Goal: Task Accomplishment & Management: Use online tool/utility

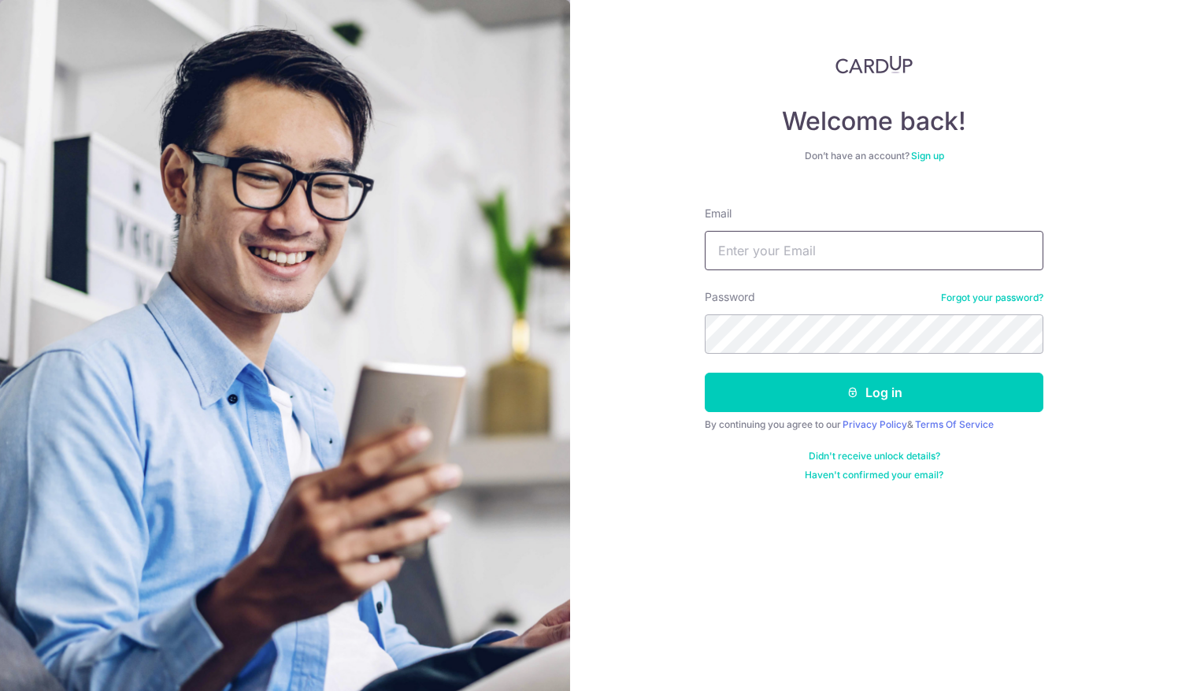
click at [729, 256] on input "Email" at bounding box center [874, 250] width 339 height 39
type input "account@gmail.com"
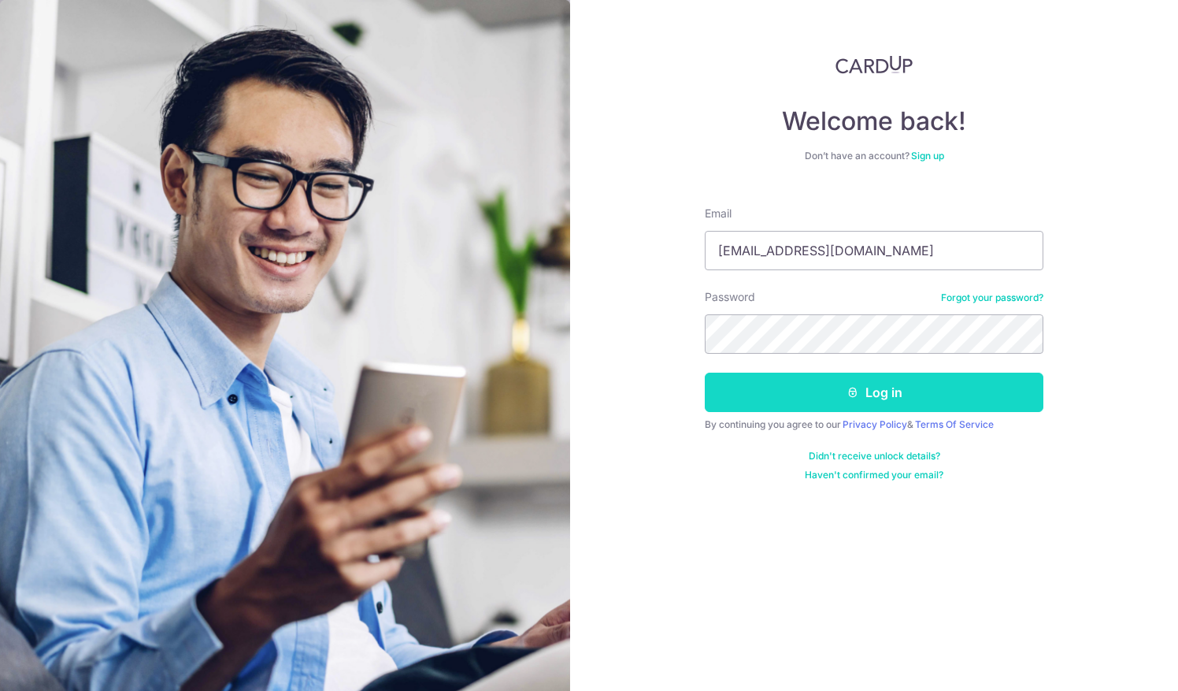
click at [771, 389] on button "Log in" at bounding box center [874, 391] width 339 height 39
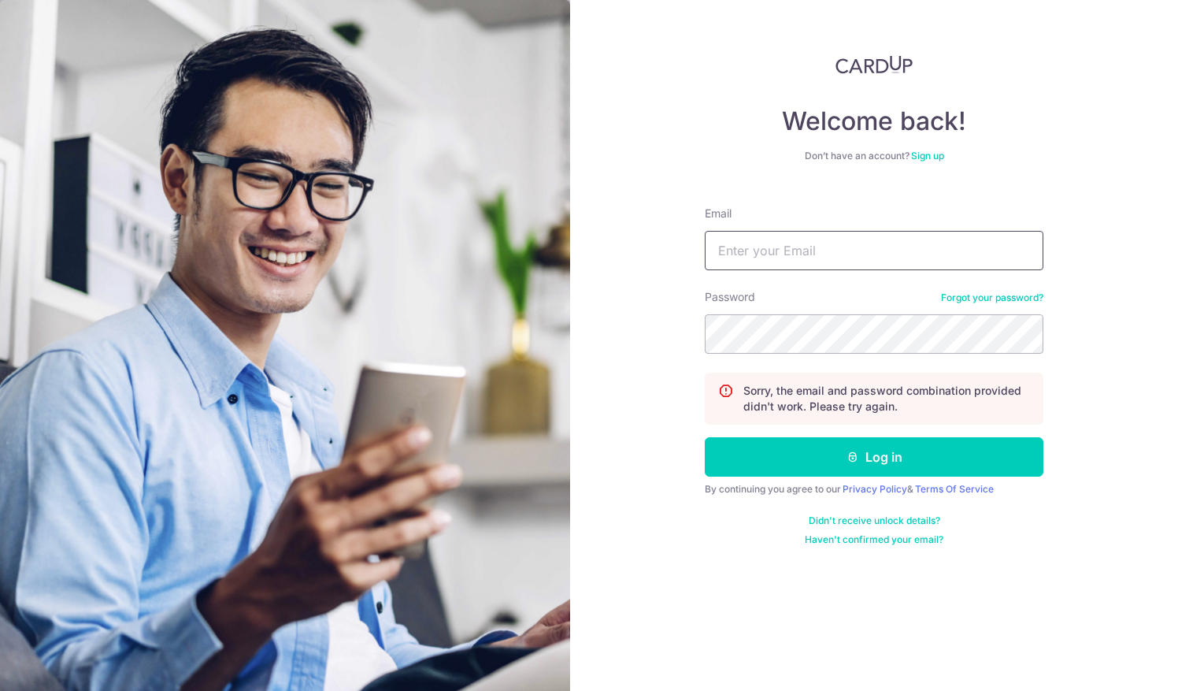
click at [721, 249] on input "Email" at bounding box center [874, 250] width 339 height 39
type input "[EMAIL_ADDRESS][DOMAIN_NAME]"
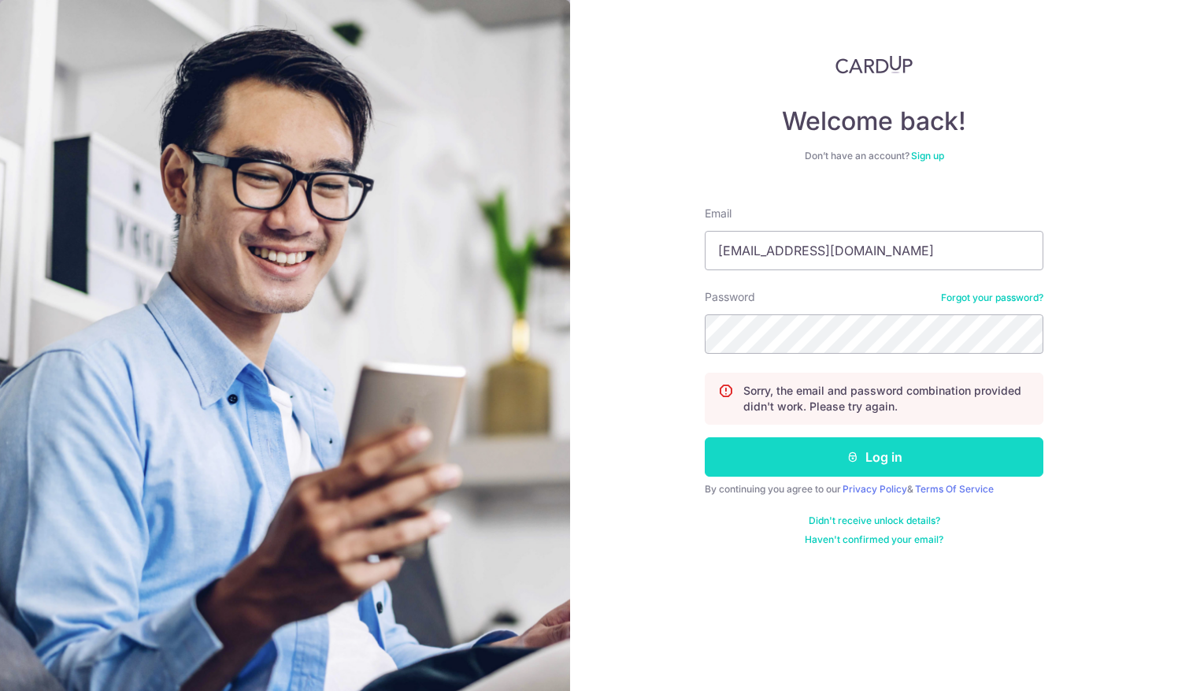
click at [930, 461] on button "Log in" at bounding box center [874, 456] width 339 height 39
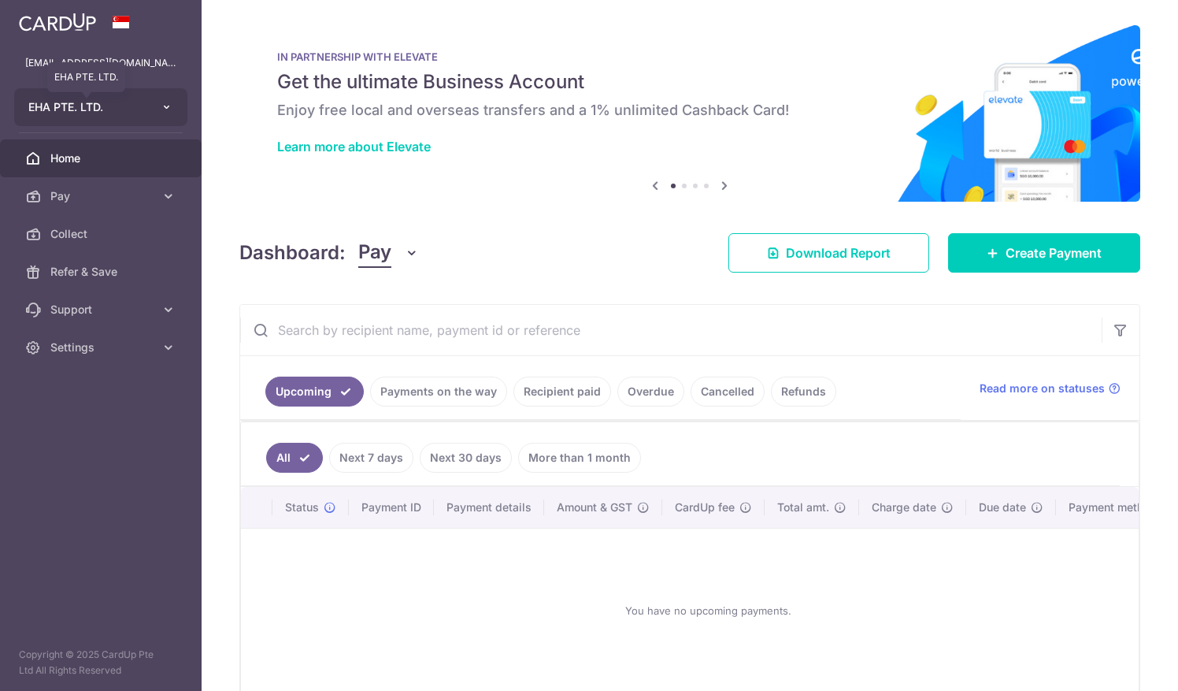
click at [119, 102] on span "EHA PTE. LTD." at bounding box center [86, 107] width 117 height 16
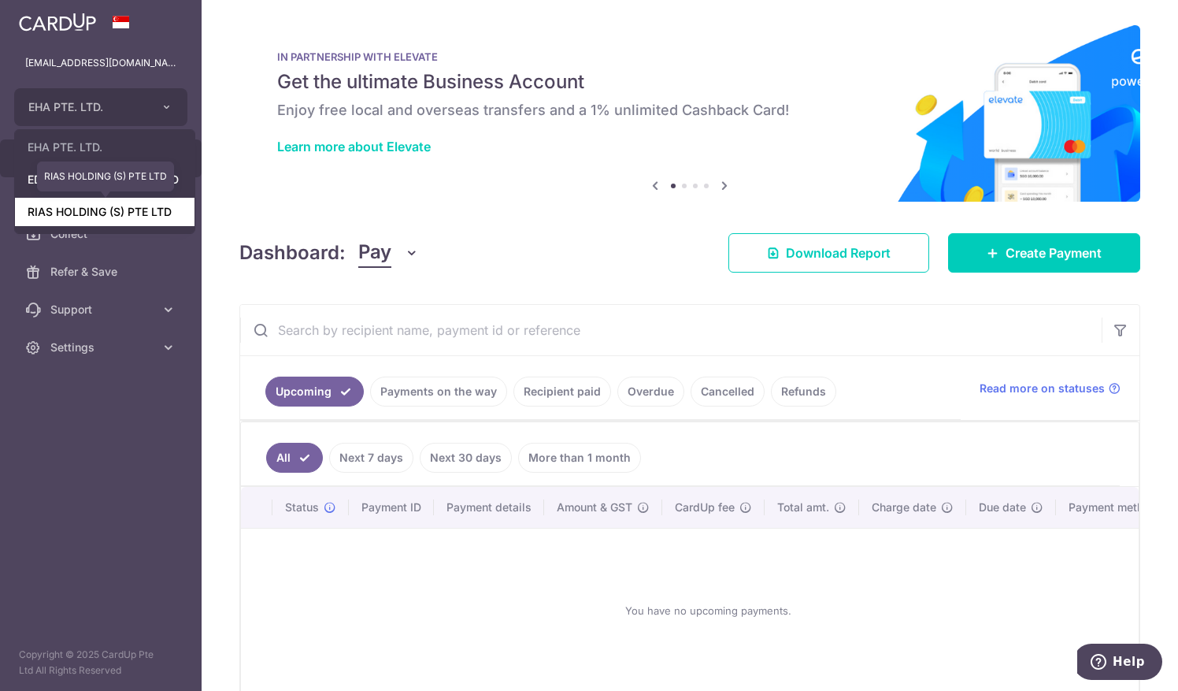
click at [100, 215] on link "RIAS HOLDING (S) PTE LTD" at bounding box center [105, 212] width 180 height 28
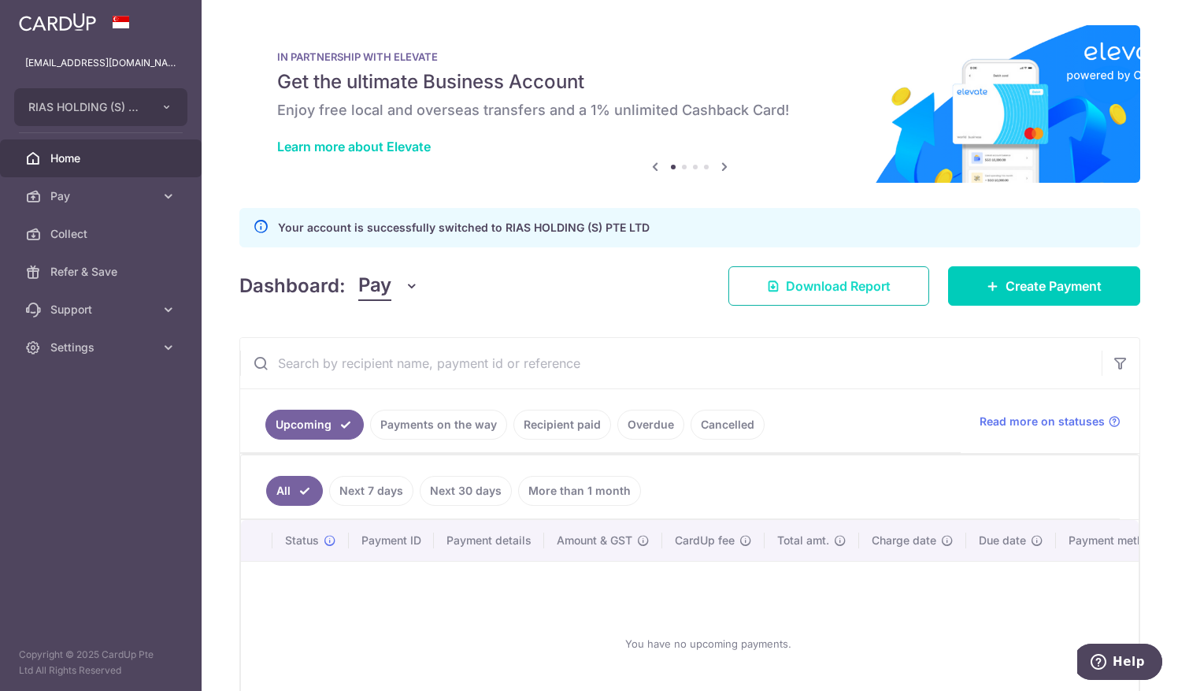
click at [797, 279] on span "Download Report" at bounding box center [838, 285] width 105 height 19
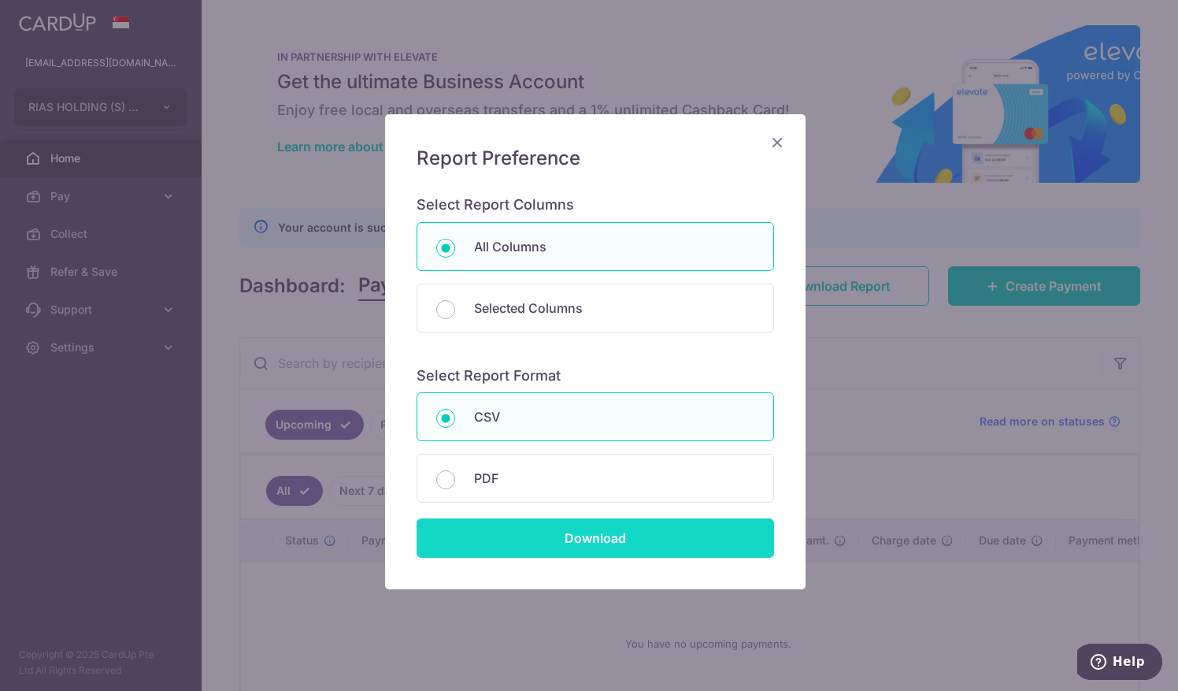
click at [580, 535] on input "Download" at bounding box center [595, 537] width 357 height 39
